Goal: Task Accomplishment & Management: Manage account settings

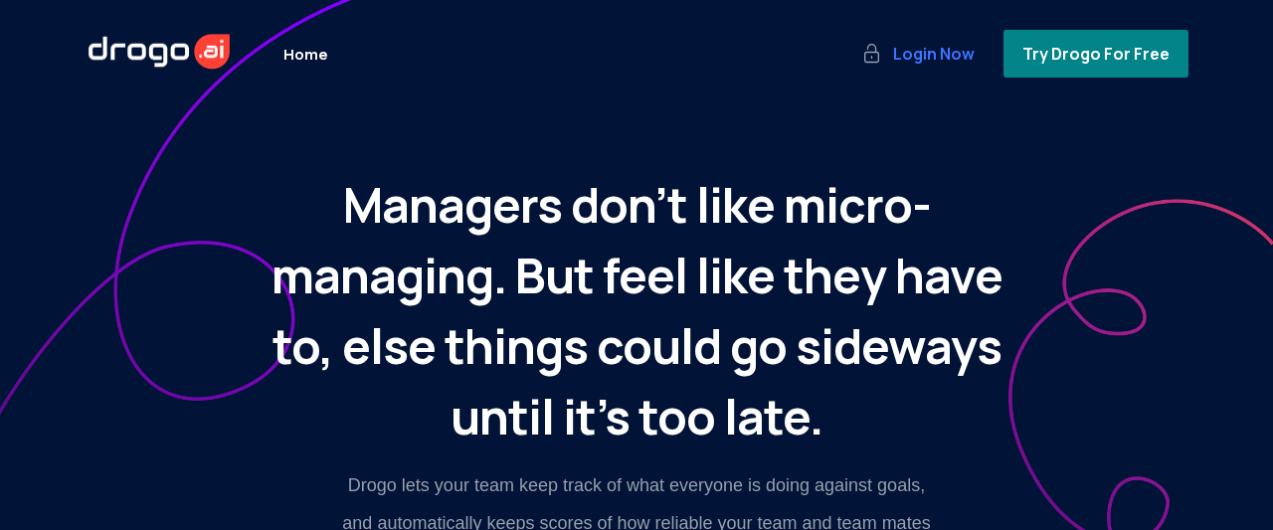
click at [938, 64] on span "Login Now" at bounding box center [933, 54] width 89 height 22
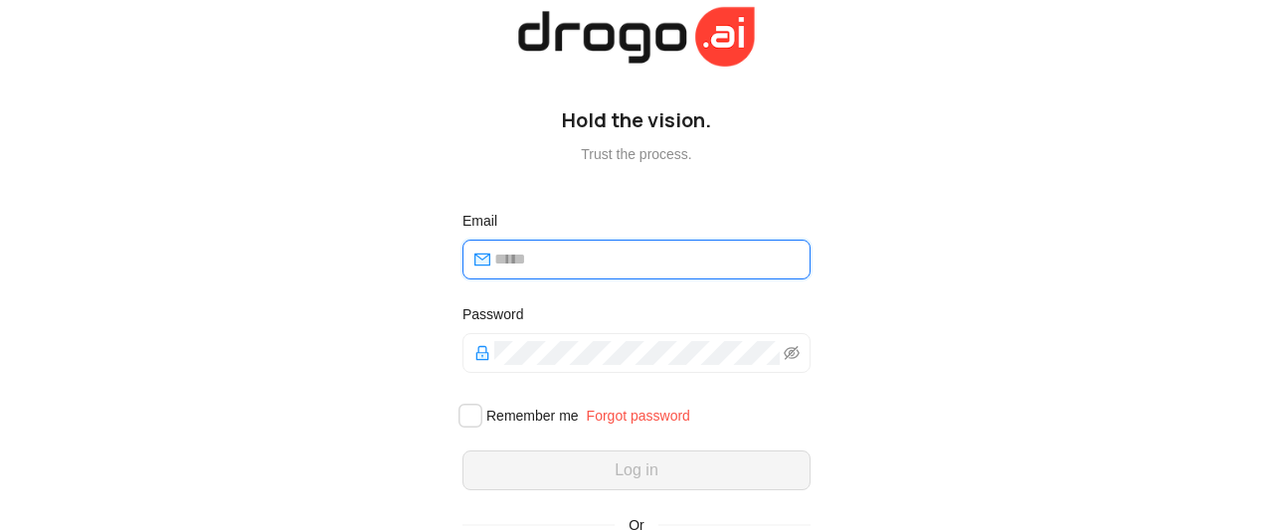
click at [510, 256] on input "email" at bounding box center [646, 260] width 304 height 24
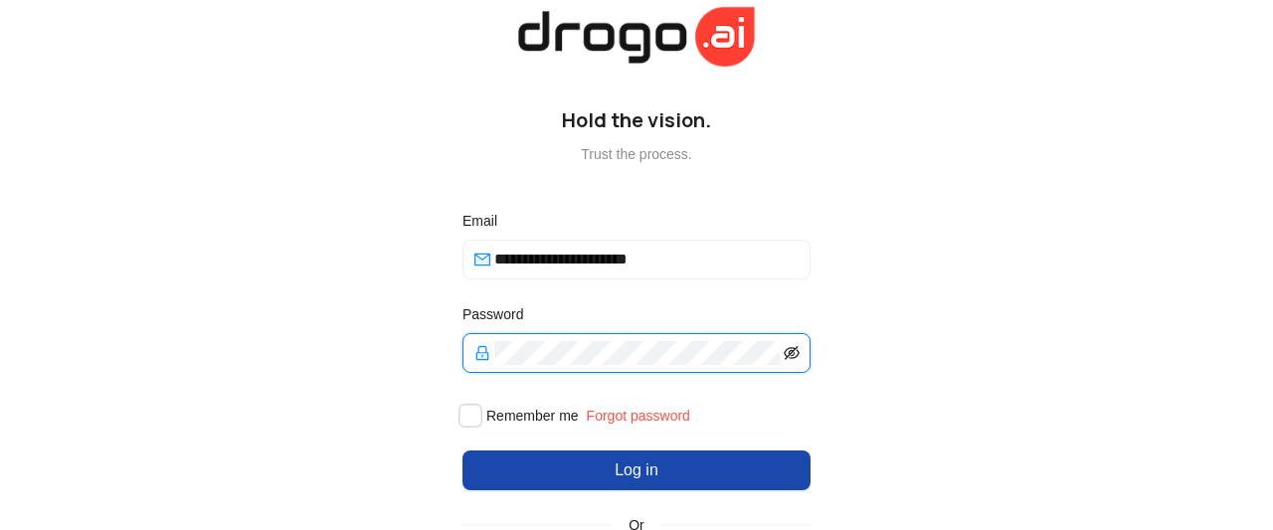
click at [785, 358] on icon "eye-invisible" at bounding box center [791, 353] width 16 height 14
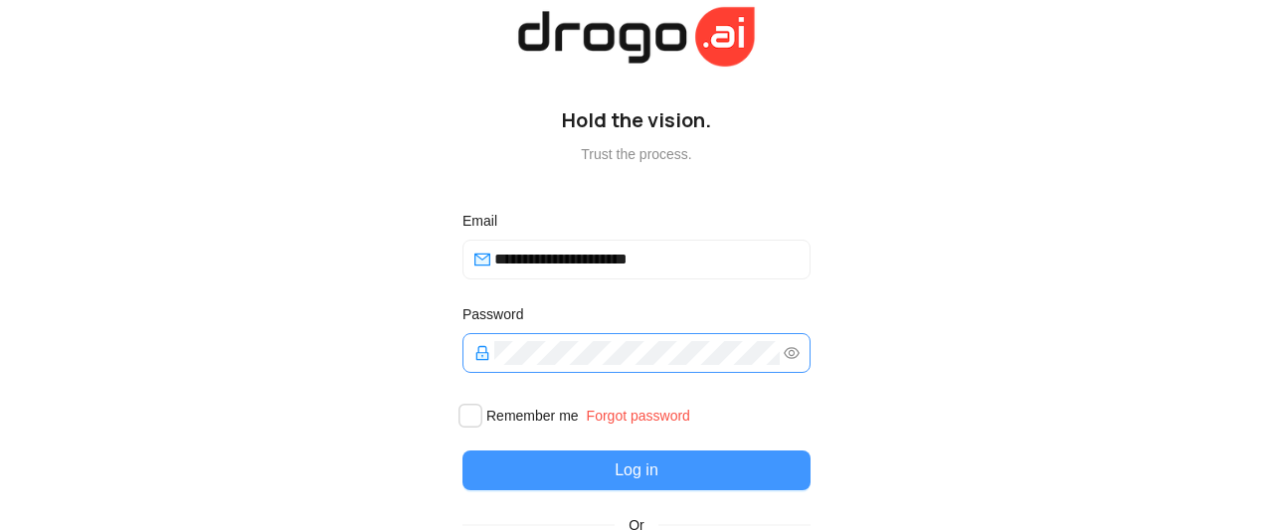
click at [656, 454] on button "Log in" at bounding box center [636, 470] width 348 height 40
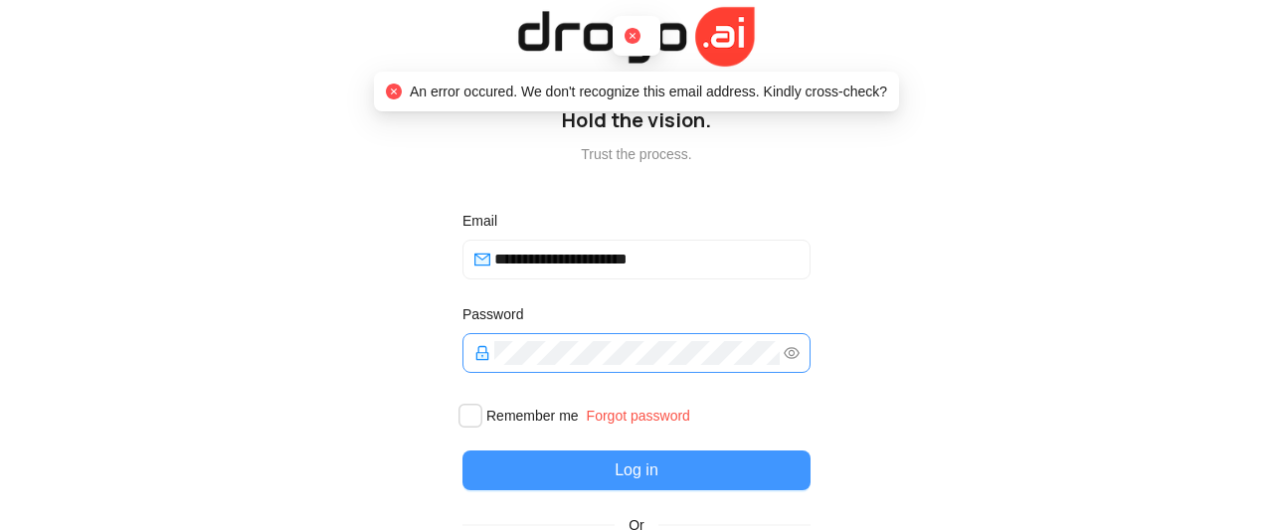
click at [635, 474] on span "Log in" at bounding box center [636, 470] width 44 height 24
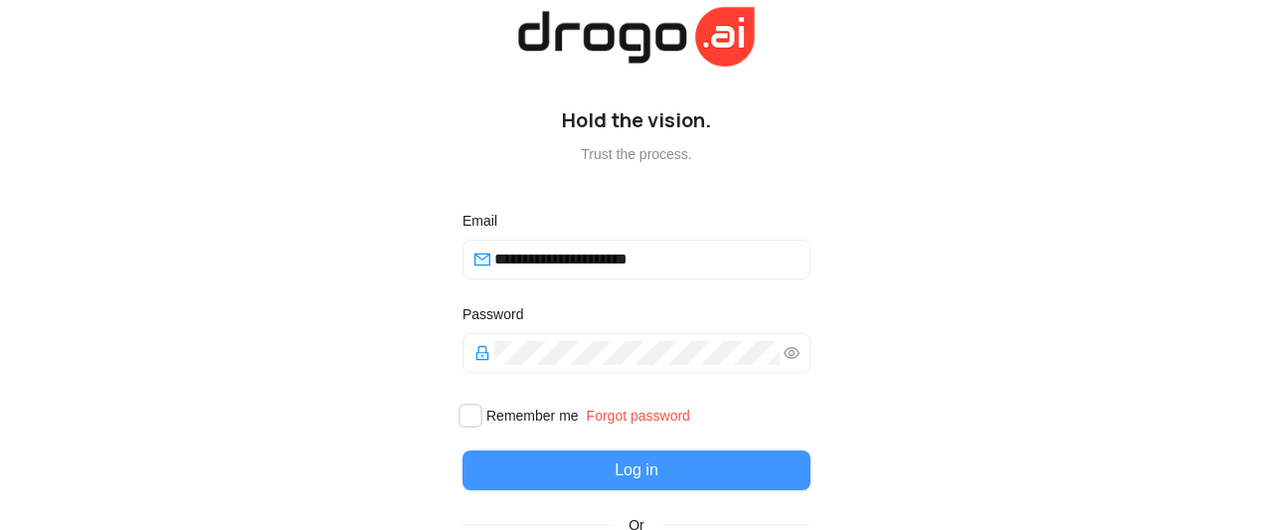
click at [664, 472] on button "Log in" at bounding box center [636, 470] width 348 height 40
click at [689, 471] on button "Log in" at bounding box center [636, 470] width 348 height 40
click at [643, 478] on span "Log in" at bounding box center [636, 470] width 44 height 24
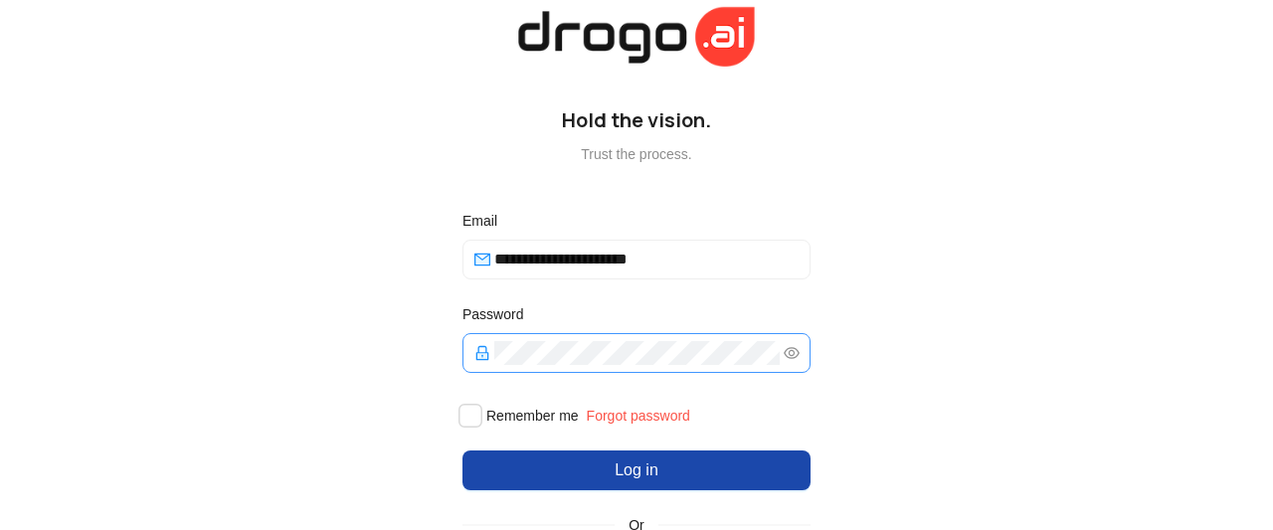
click at [792, 358] on span at bounding box center [636, 353] width 348 height 40
click at [783, 357] on icon "eye" at bounding box center [791, 353] width 16 height 16
click at [783, 357] on icon "eye-invisible" at bounding box center [791, 353] width 16 height 16
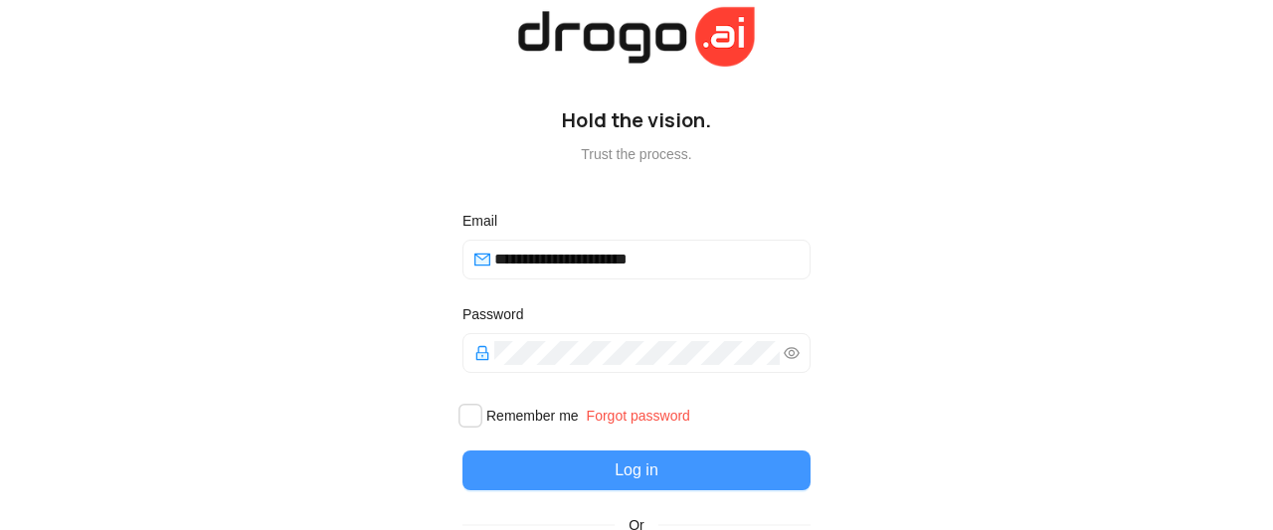
click at [606, 473] on button "Log in" at bounding box center [636, 470] width 348 height 40
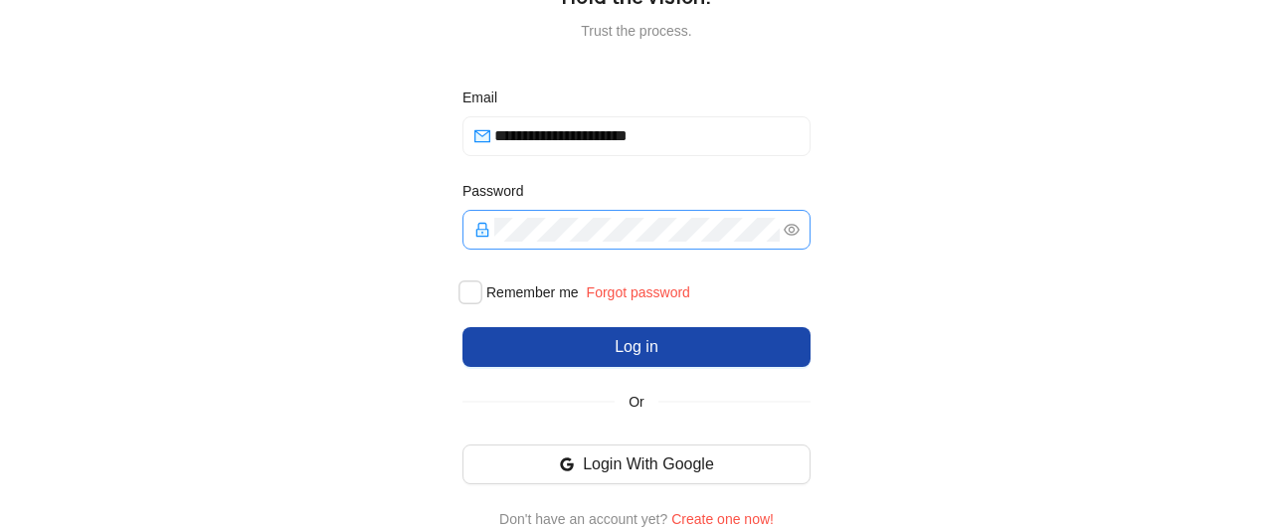
scroll to position [123, 0]
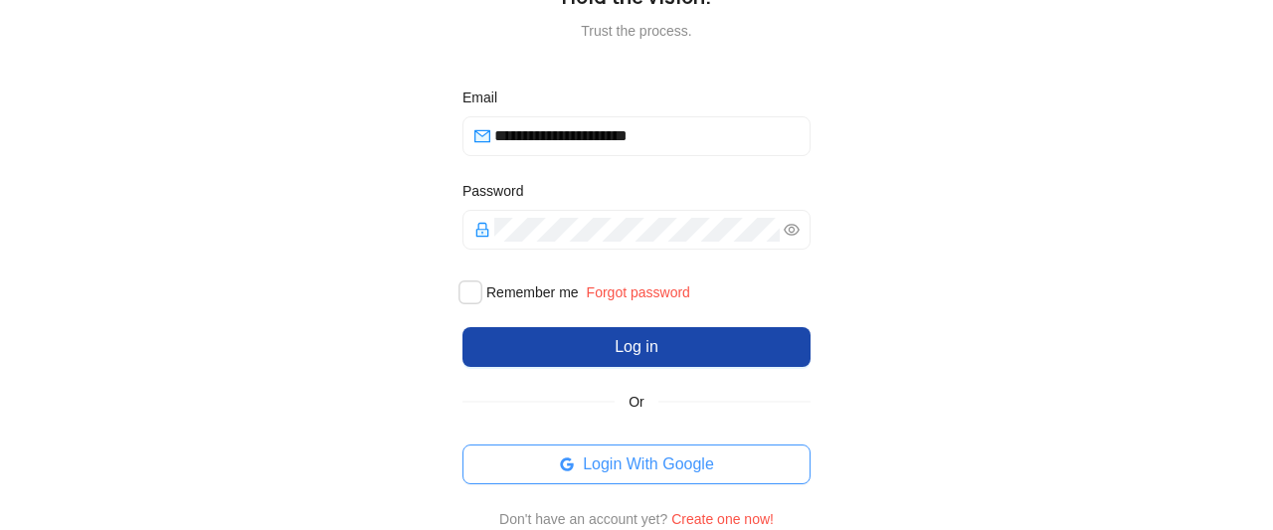
click at [663, 468] on span "Login With Google" at bounding box center [648, 464] width 131 height 24
click at [654, 468] on span "Login With Google" at bounding box center [648, 464] width 131 height 24
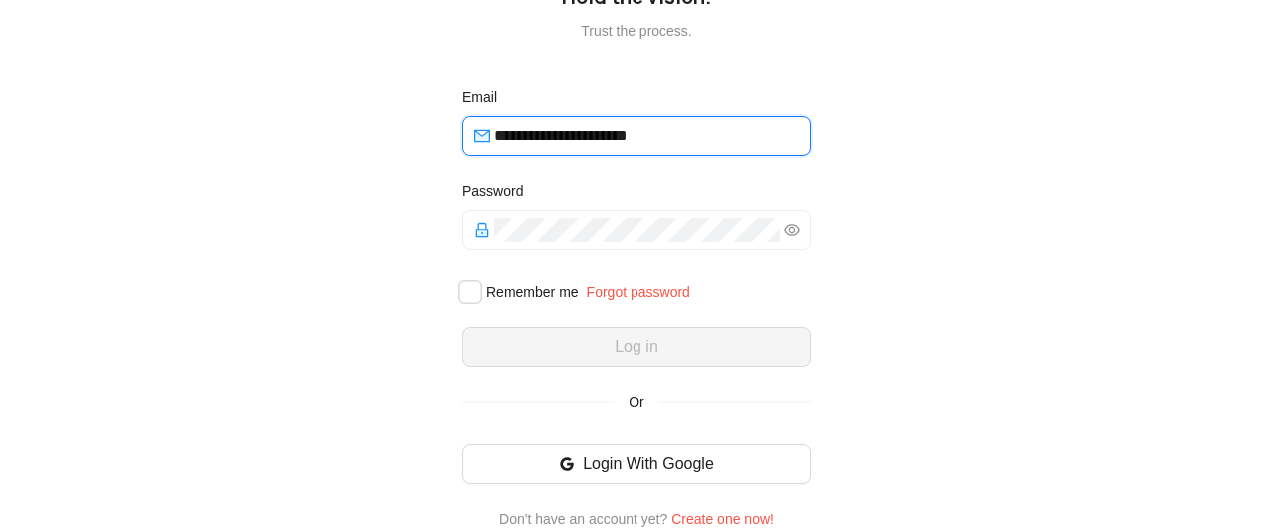
click at [687, 139] on input "**********" at bounding box center [646, 136] width 304 height 24
type input "*"
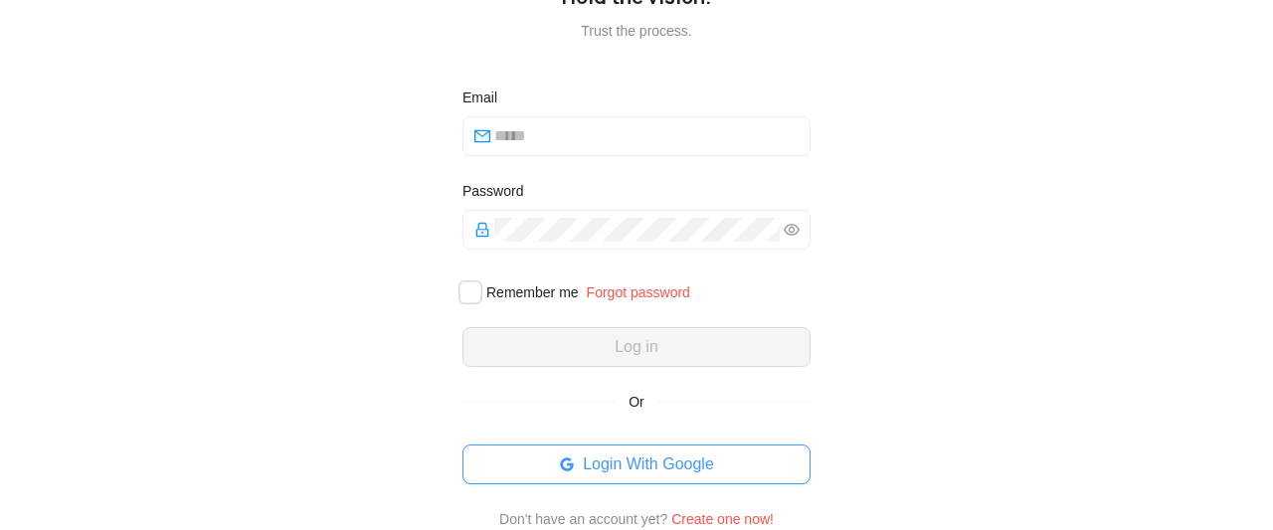
click at [650, 472] on span "Login With Google" at bounding box center [648, 464] width 131 height 24
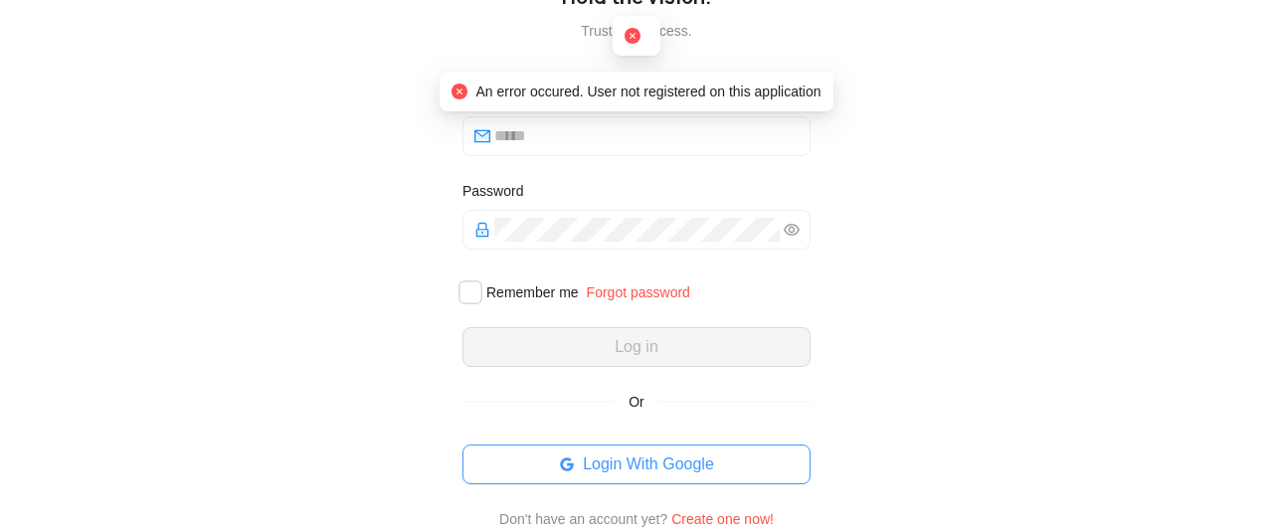
scroll to position [0, 0]
